Goal: Task Accomplishment & Management: Use online tool/utility

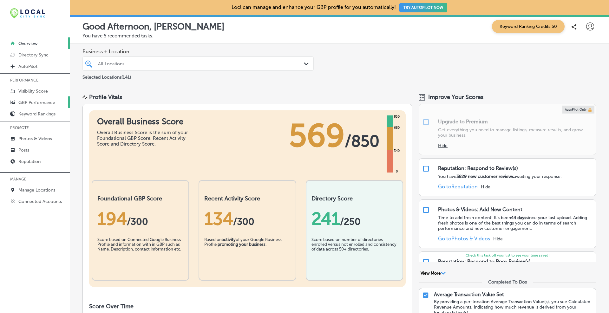
click at [38, 101] on p "GBP Performance" at bounding box center [36, 102] width 37 height 5
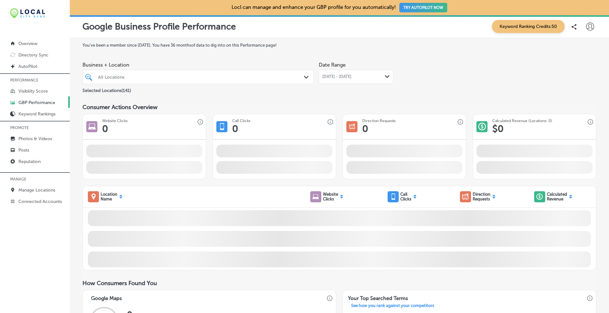
click at [304, 78] on div "Path Created with Sketch." at bounding box center [307, 77] width 7 height 7
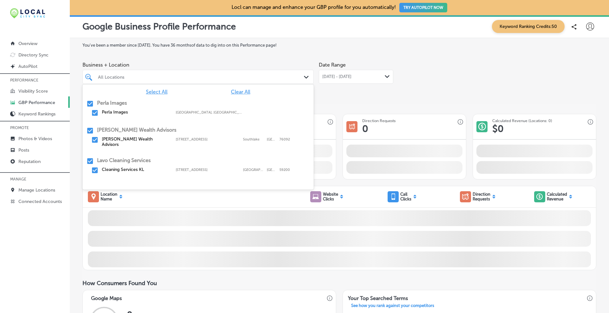
click at [242, 88] on div "Select All Clear All Perla Images Perla Images [GEOGRAPHIC_DATA], [GEOGRAPHIC_D…" at bounding box center [197, 131] width 231 height 95
click at [240, 90] on span "Clear All" at bounding box center [240, 92] width 19 height 6
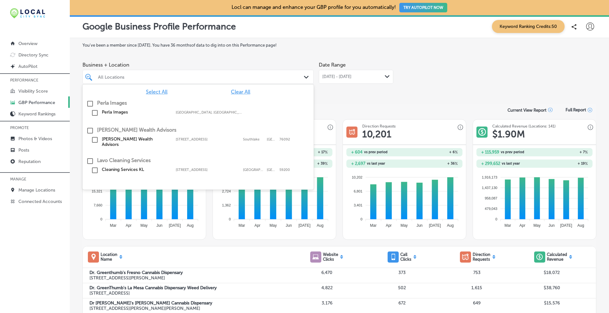
scroll to position [53, 0]
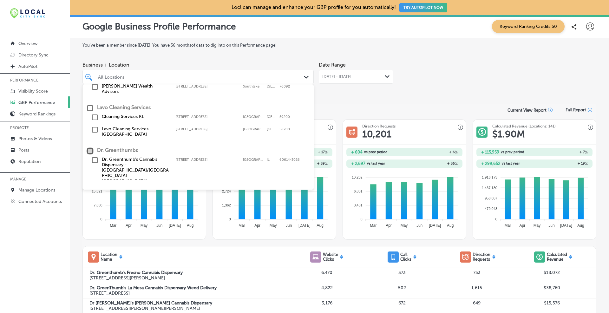
click at [92, 147] on input "checkbox" at bounding box center [90, 151] width 8 height 8
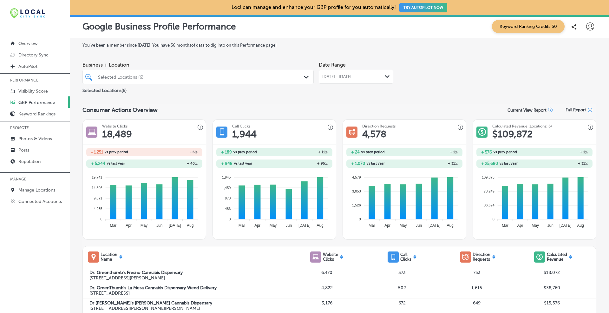
click at [352, 76] on span "[DATE] - [DATE]" at bounding box center [336, 76] width 29 height 5
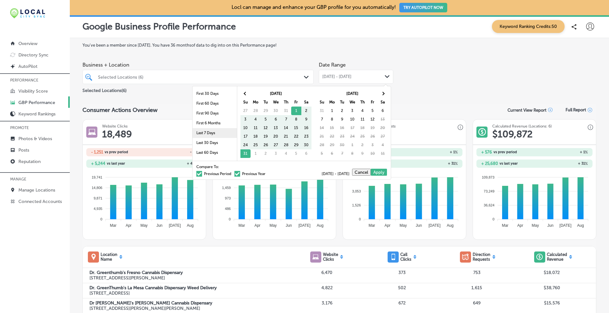
scroll to position [37, 0]
click at [210, 124] on li "Last 90 Days" at bounding box center [215, 126] width 44 height 10
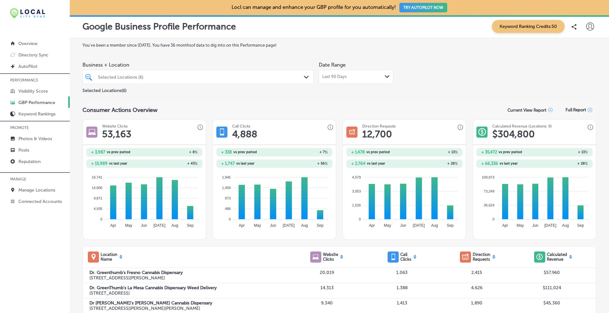
click at [464, 83] on div "Business + Location Selected Locations (6) Path Created with Sketch. Selected L…" at bounding box center [339, 77] width 514 height 36
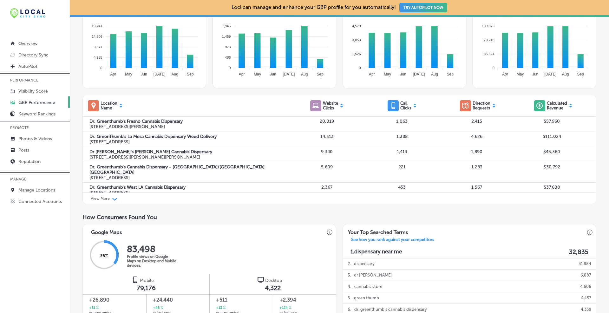
scroll to position [157, 0]
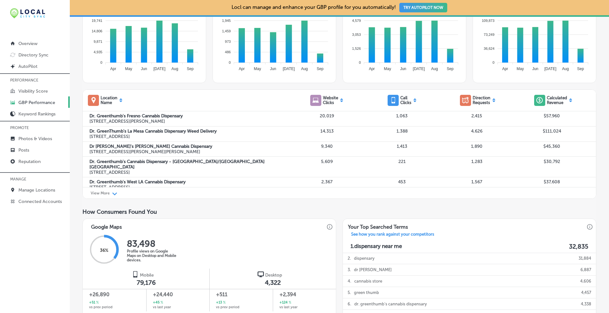
click at [109, 195] on p "View More" at bounding box center [100, 193] width 19 height 4
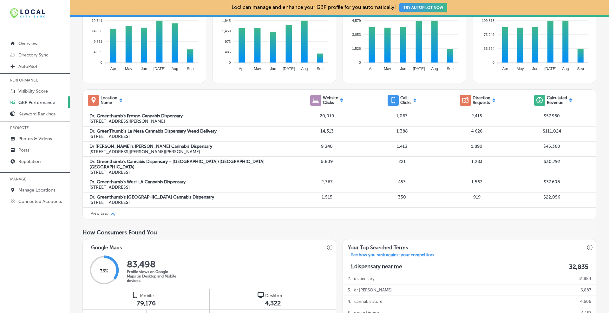
click at [492, 102] on icon at bounding box center [493, 102] width 3 height 2
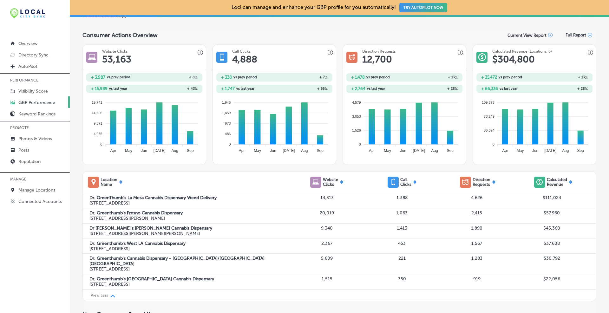
scroll to position [76, 0]
